Goal: Find specific page/section: Find specific page/section

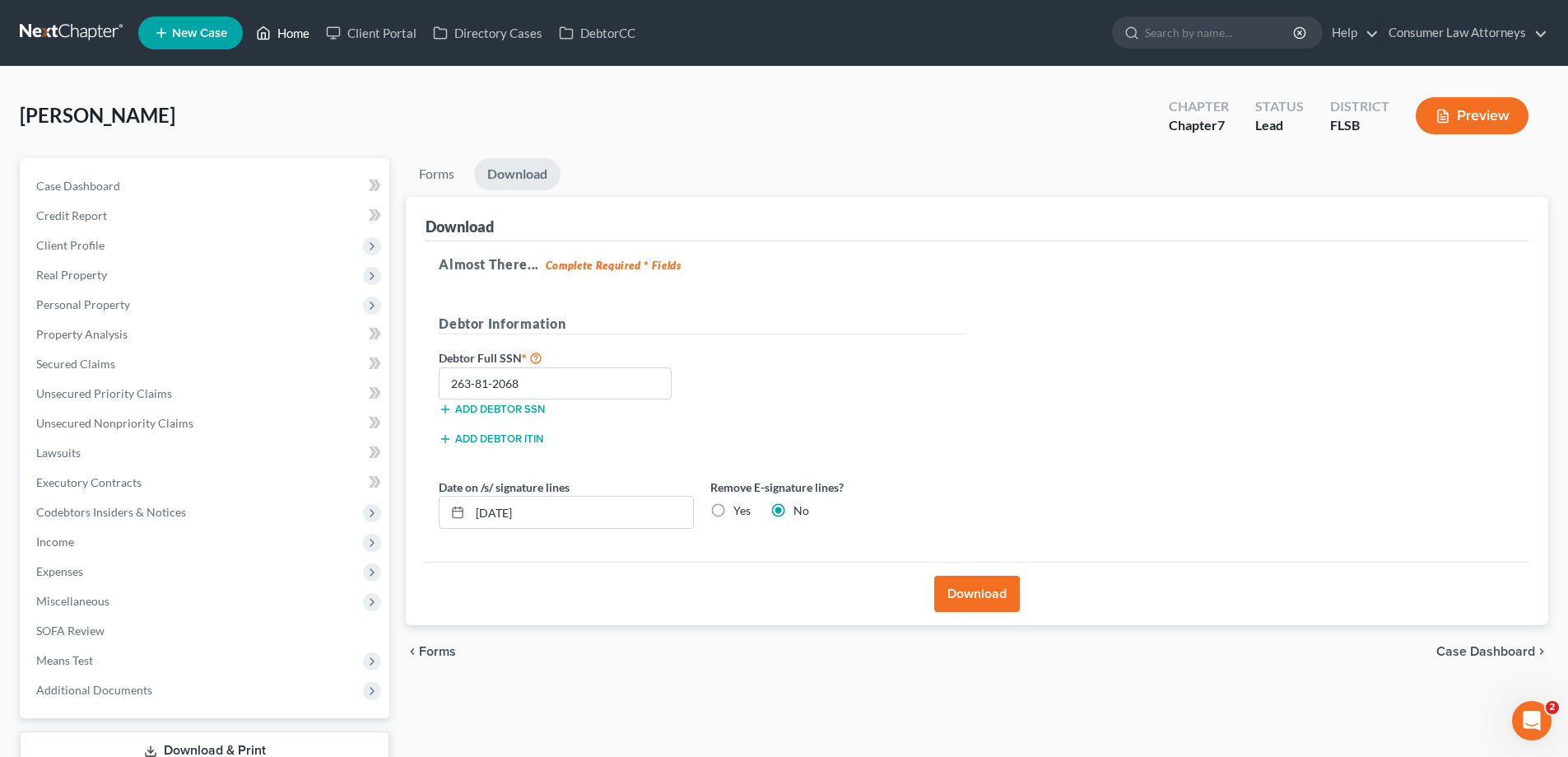
click at [296, 38] on link "Home" at bounding box center [282, 33] width 70 height 29
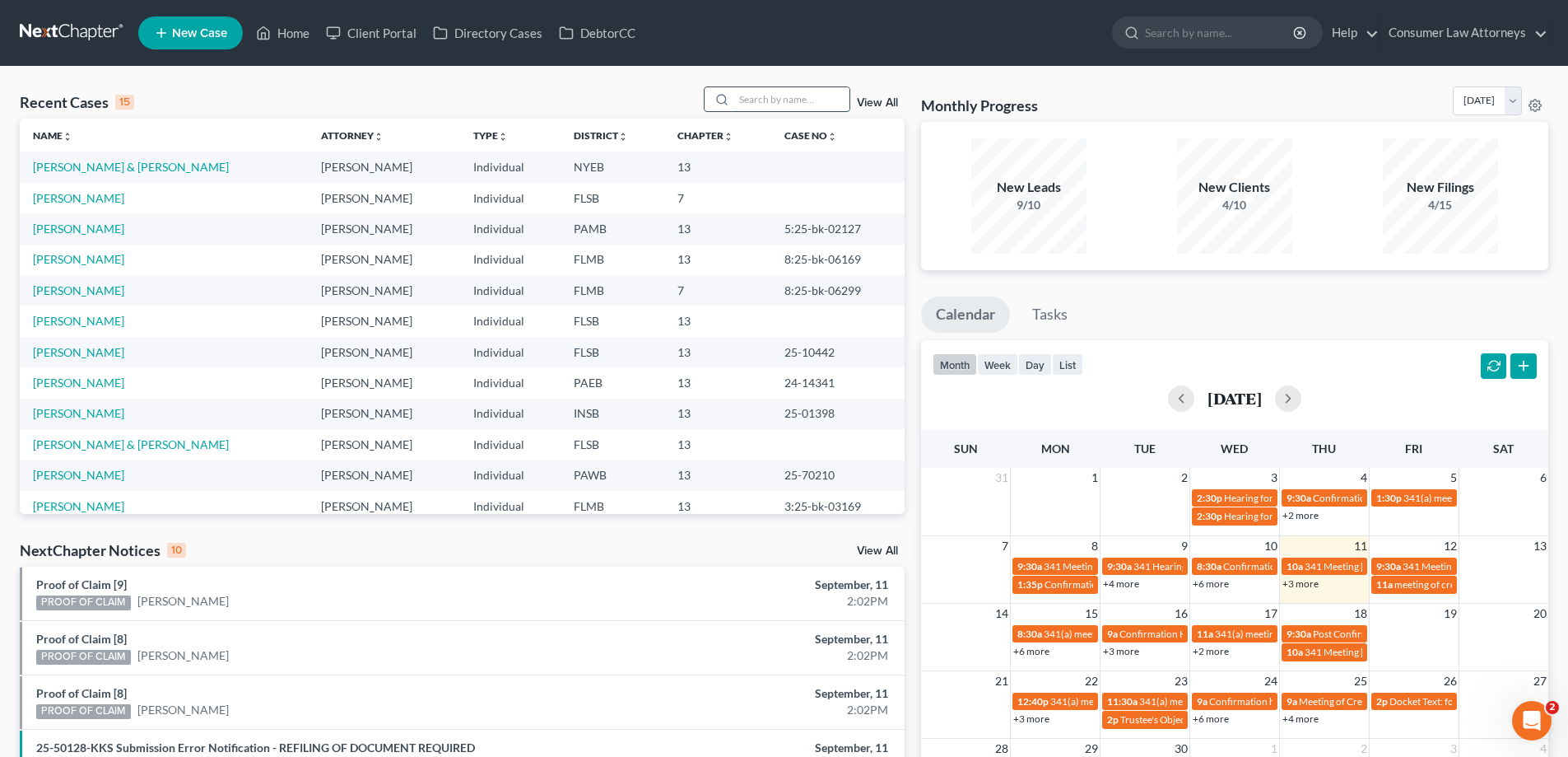
click at [787, 87] on input "search" at bounding box center [791, 100] width 115 height 24
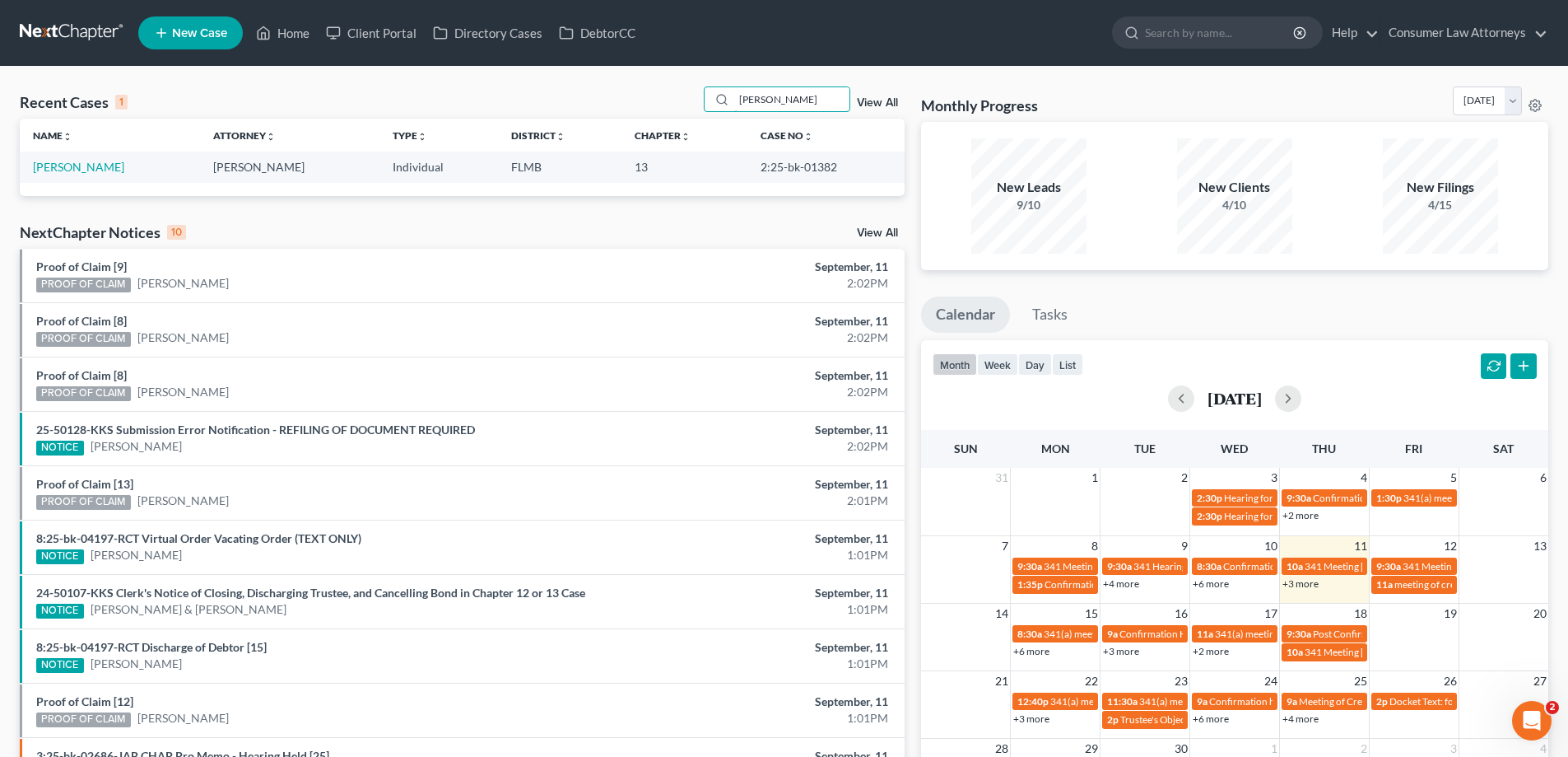
type input "[PERSON_NAME]"
drag, startPoint x: 824, startPoint y: 167, endPoint x: 744, endPoint y: 167, distance: 80.0
click at [747, 167] on td "2:25-bk-01382" at bounding box center [826, 166] width 158 height 30
copy td "2:25-bk-01382"
click at [35, 165] on link "[PERSON_NAME]" at bounding box center [79, 166] width 92 height 14
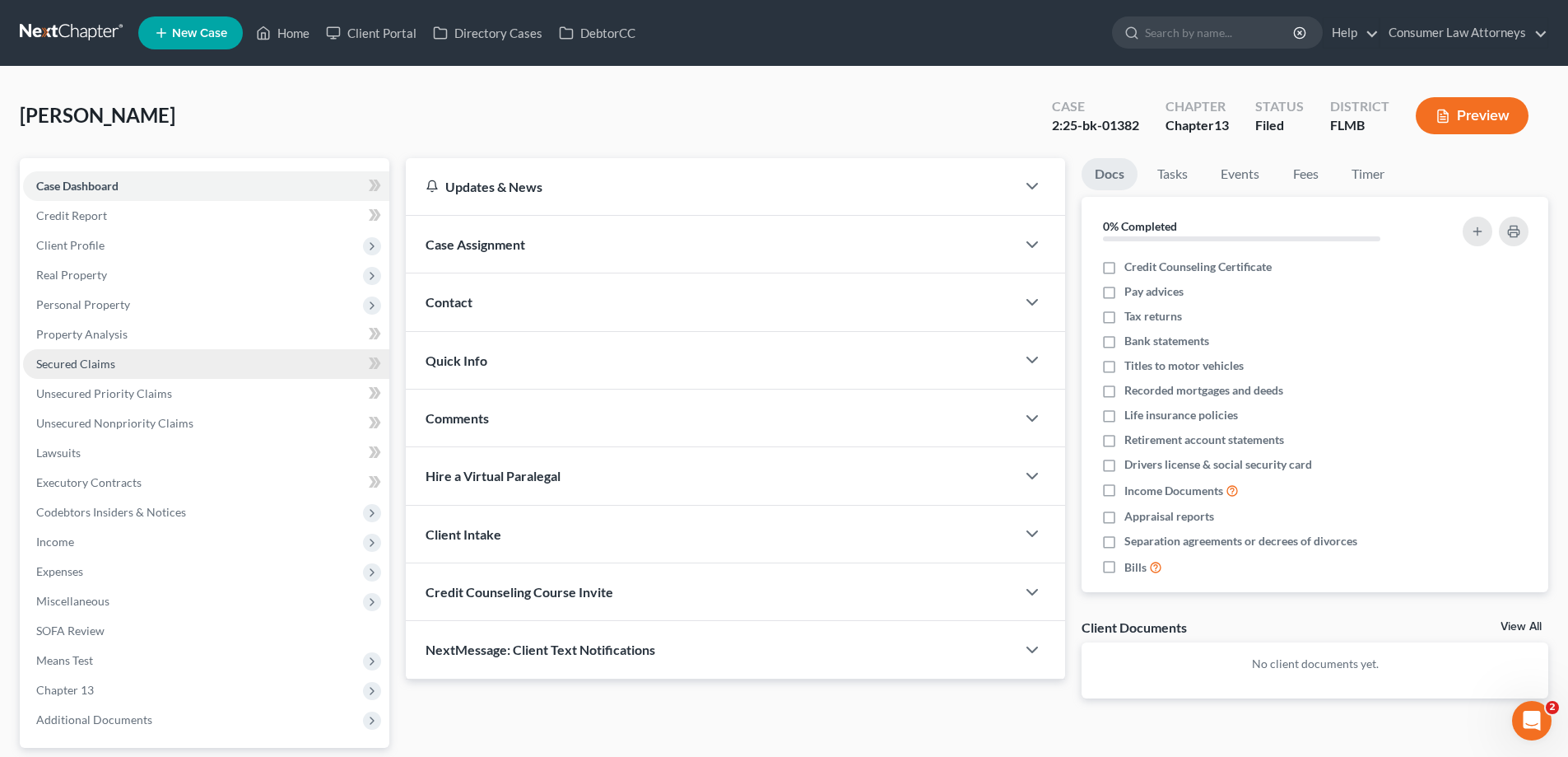
click at [73, 377] on link "Secured Claims" at bounding box center [206, 364] width 366 height 29
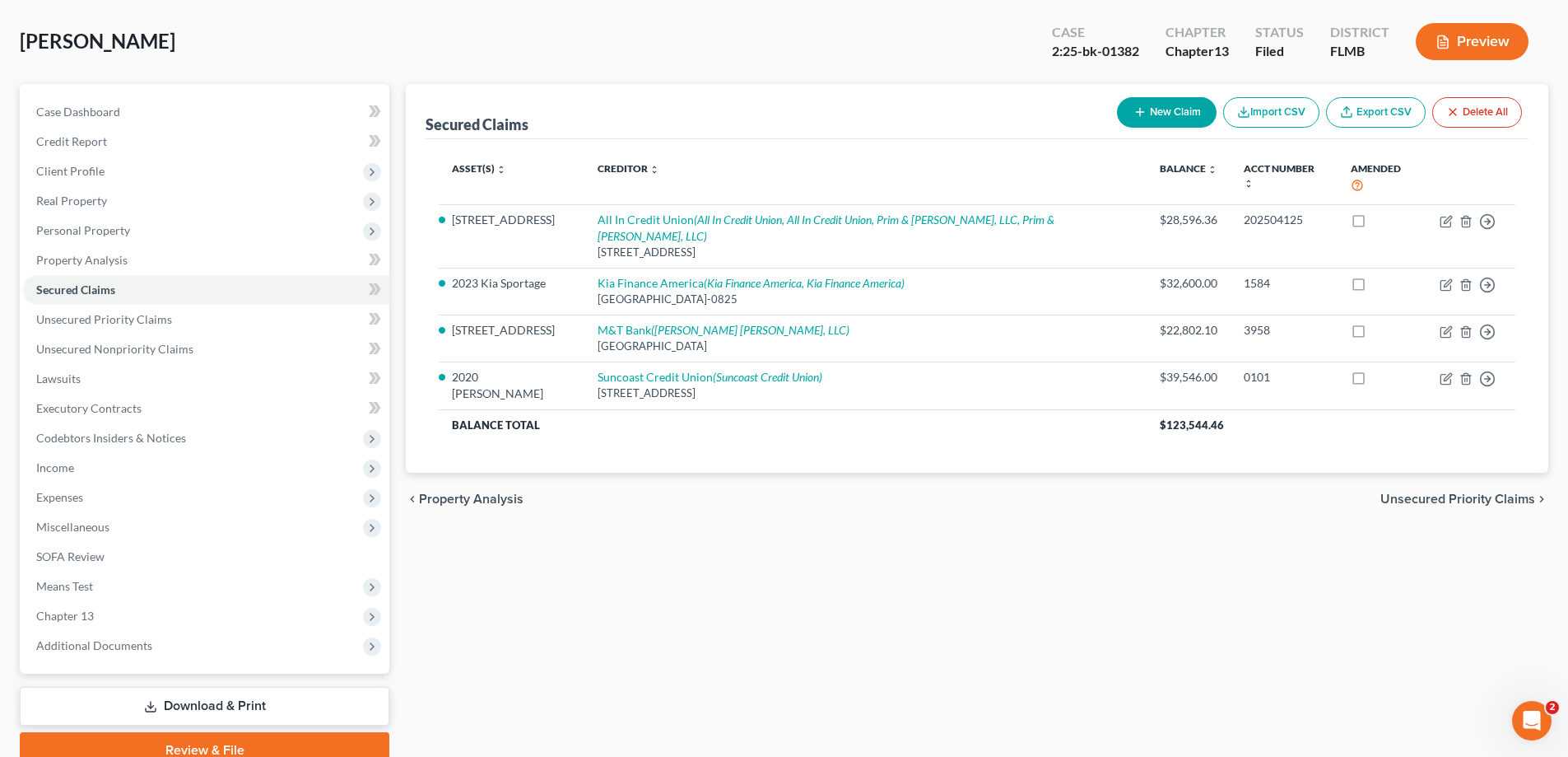
scroll to position [148, 0]
